Goal: Transaction & Acquisition: Purchase product/service

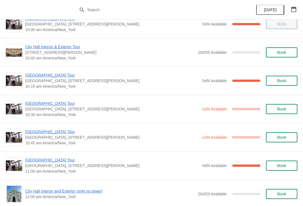
scroll to position [65, 0]
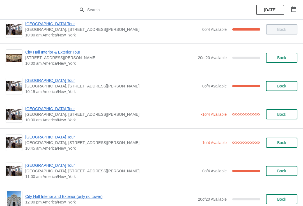
click at [33, 106] on span "[GEOGRAPHIC_DATA] Tour" at bounding box center [111, 109] width 173 height 6
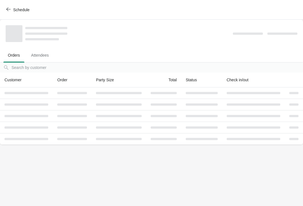
scroll to position [0, 0]
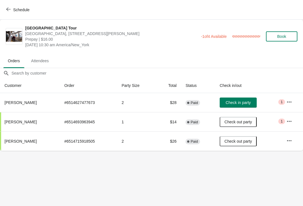
click at [236, 98] on button "Check in party" at bounding box center [238, 103] width 37 height 10
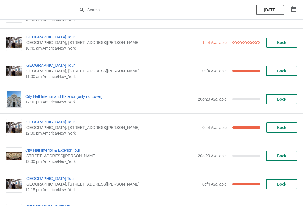
scroll to position [166, 0]
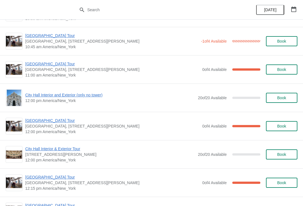
click at [45, 97] on span "City Hall Interior and Exterior (only no tower)" at bounding box center [110, 95] width 170 height 6
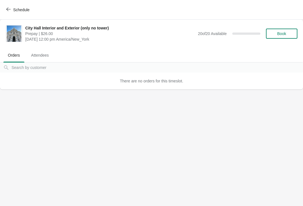
click at [281, 34] on span "Book" at bounding box center [281, 33] width 9 height 4
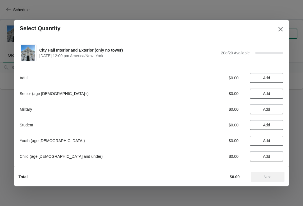
click at [263, 76] on span "Add" at bounding box center [266, 78] width 7 height 4
click at [277, 73] on div "Adult $26.00 1" at bounding box center [152, 78] width 264 height 10
click at [277, 78] on icon at bounding box center [276, 78] width 2 height 2
click at [264, 175] on span "Next" at bounding box center [268, 177] width 8 height 4
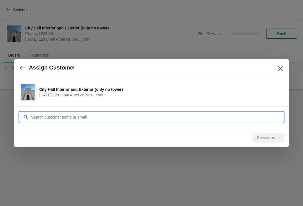
click at [129, 120] on input "Customer" at bounding box center [157, 117] width 253 height 10
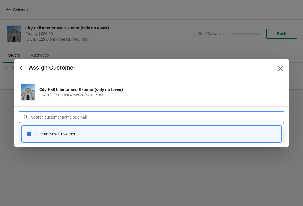
click at [37, 136] on div "Create New Customer" at bounding box center [156, 134] width 240 height 6
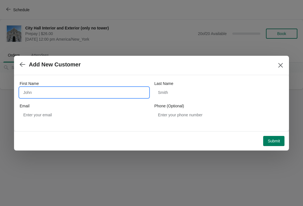
click at [65, 92] on input "First Name" at bounding box center [84, 93] width 129 height 10
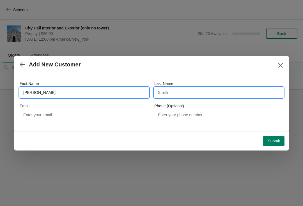
click at [177, 96] on input "Last Name" at bounding box center [218, 93] width 129 height 10
click at [78, 91] on input "[PERSON_NAME]" at bounding box center [84, 93] width 129 height 10
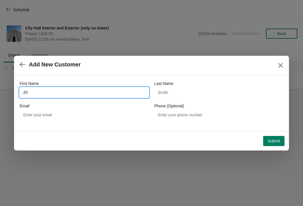
type input "Z"
type input "[PERSON_NAME]"
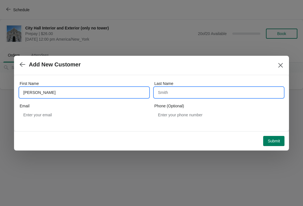
click at [173, 93] on input "Last Name" at bounding box center [218, 93] width 129 height 10
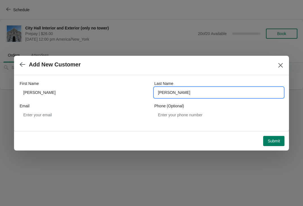
type input "[PERSON_NAME]"
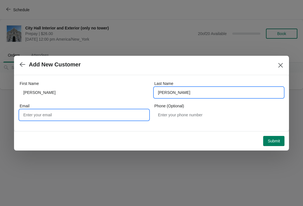
click at [58, 118] on input "Email" at bounding box center [84, 115] width 129 height 10
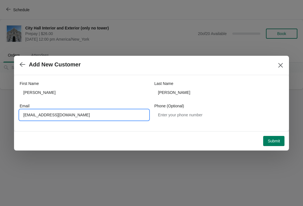
type input "[EMAIL_ADDRESS][DOMAIN_NAME]"
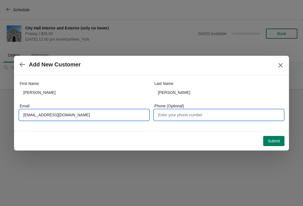
click at [199, 117] on input "Phone (Optional)" at bounding box center [218, 115] width 129 height 10
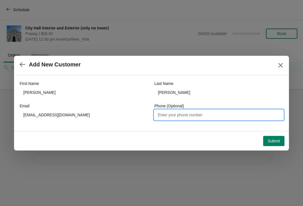
click at [274, 144] on button "Submit" at bounding box center [273, 141] width 21 height 10
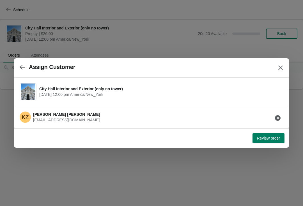
click at [257, 143] on button "Review order" at bounding box center [269, 138] width 32 height 10
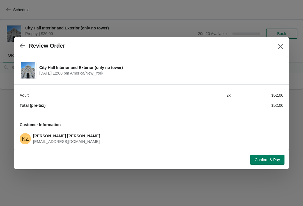
click at [258, 158] on span "Confirm & Pay" at bounding box center [267, 160] width 25 height 4
